Goal: Transaction & Acquisition: Book appointment/travel/reservation

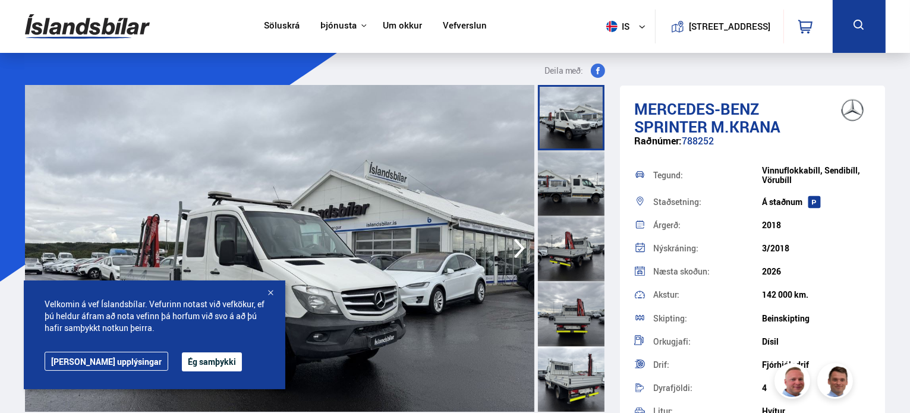
click at [182, 361] on button "Ég samþykki" at bounding box center [212, 361] width 60 height 19
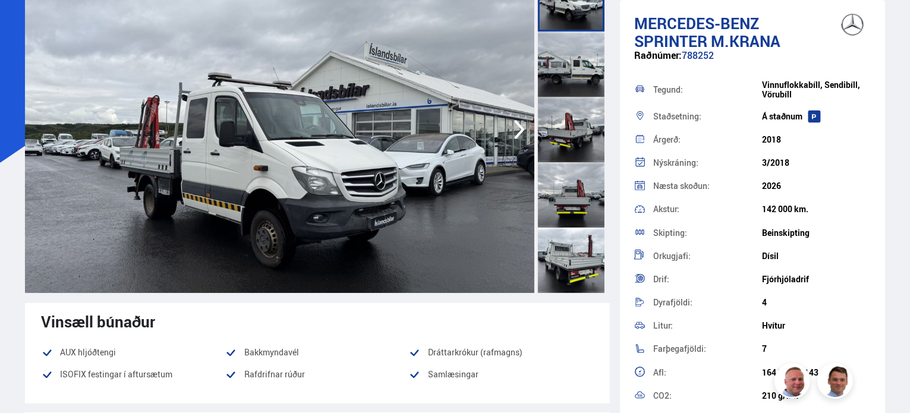
scroll to position [59, 0]
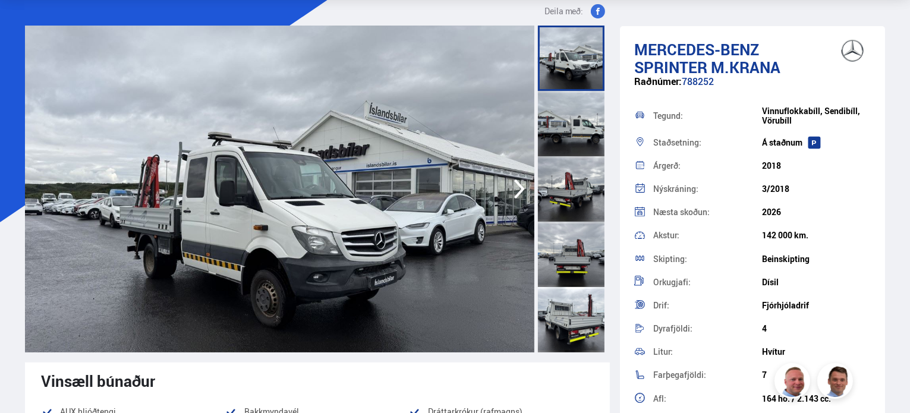
click at [522, 185] on icon "button" at bounding box center [519, 189] width 24 height 29
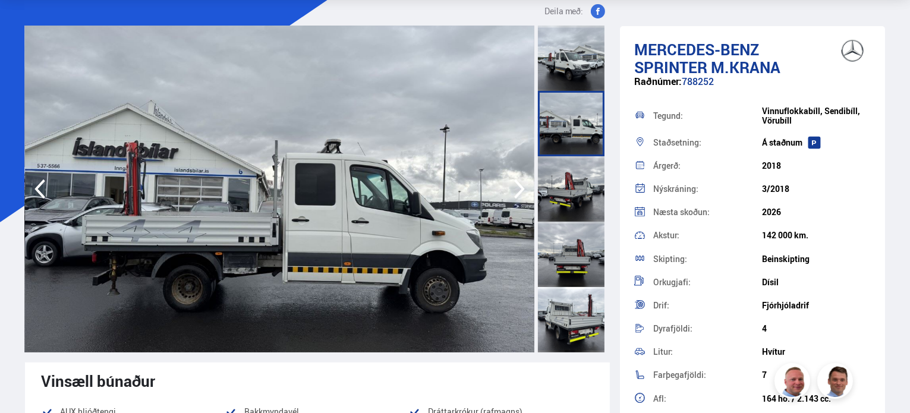
click at [522, 185] on icon "button" at bounding box center [519, 189] width 24 height 29
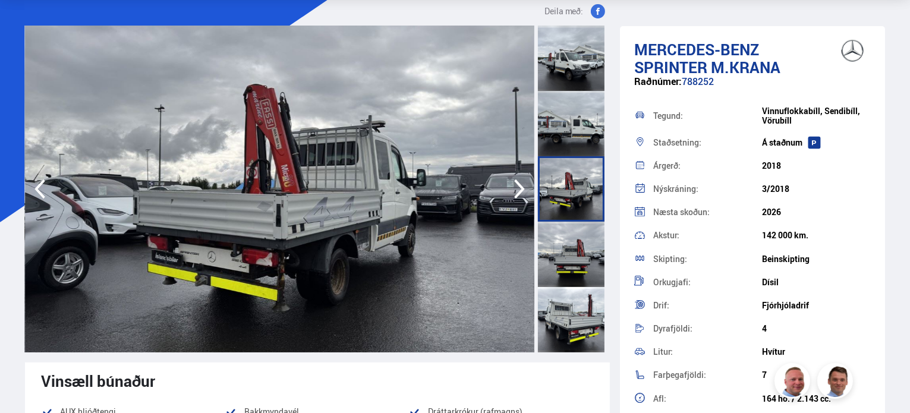
click at [522, 185] on icon "button" at bounding box center [519, 189] width 24 height 29
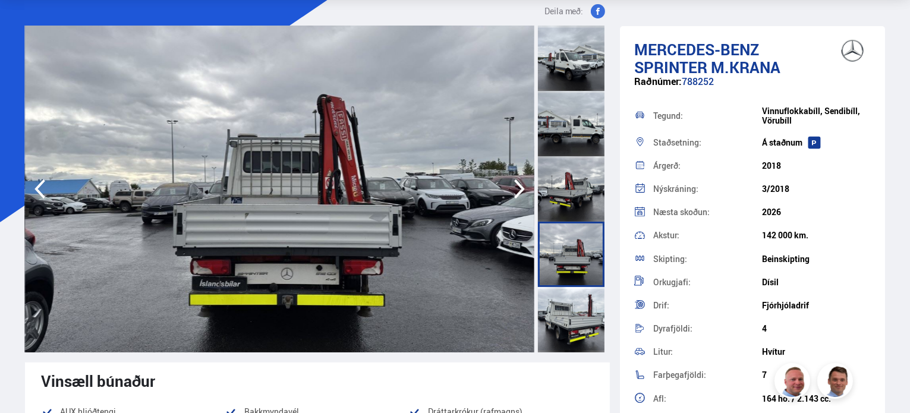
click at [522, 185] on icon "button" at bounding box center [519, 189] width 24 height 29
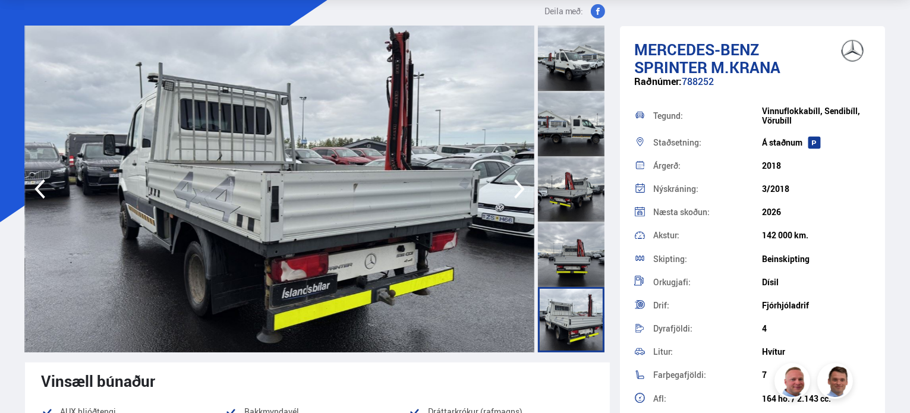
click at [522, 185] on icon "button" at bounding box center [519, 189] width 24 height 29
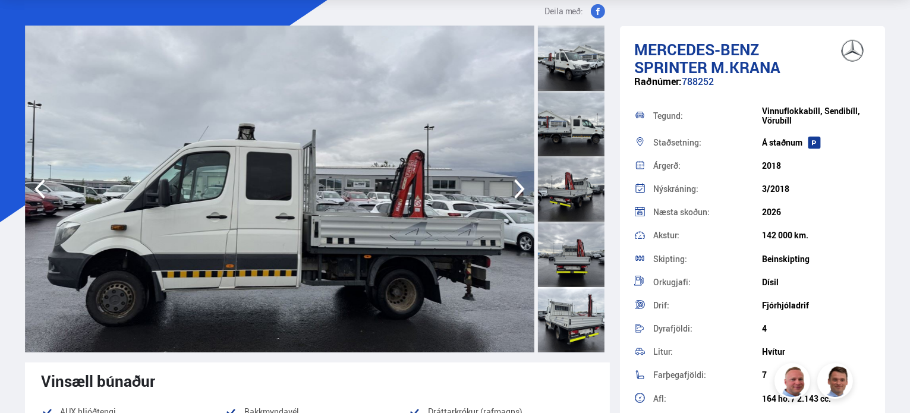
click at [522, 185] on icon "button" at bounding box center [519, 189] width 24 height 29
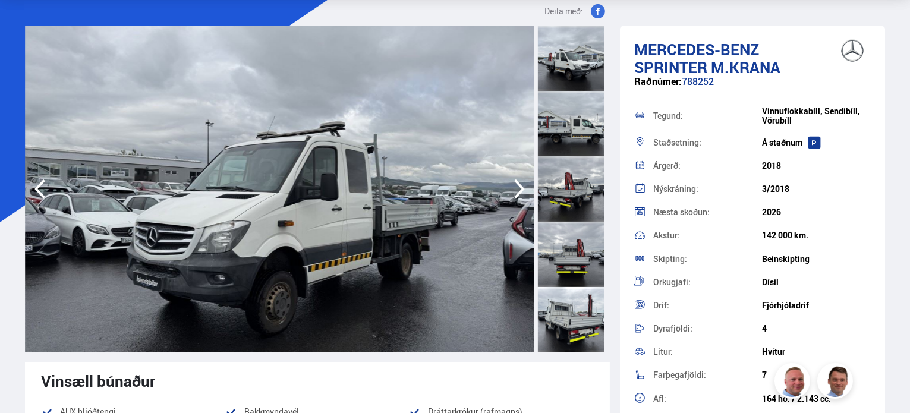
click at [522, 185] on icon "button" at bounding box center [519, 189] width 24 height 29
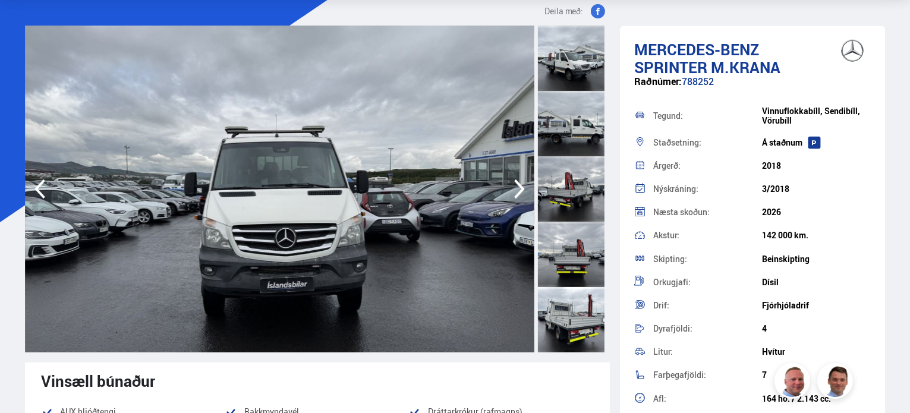
click at [522, 185] on icon "button" at bounding box center [519, 189] width 24 height 29
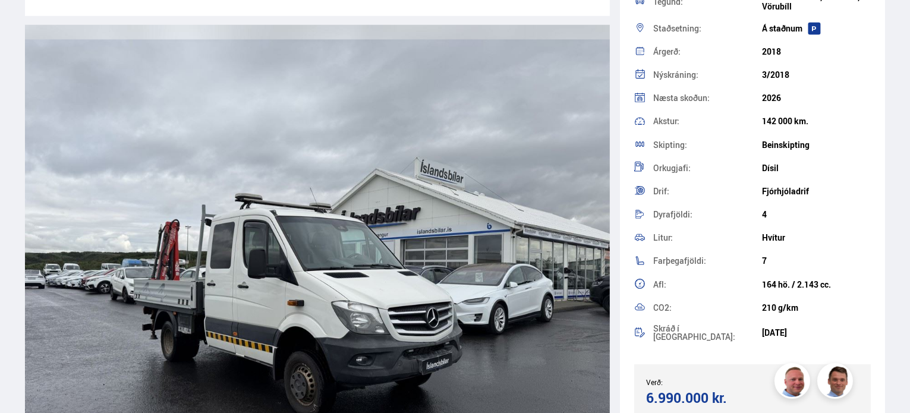
scroll to position [119, 0]
